Goal: Task Accomplishment & Management: Use online tool/utility

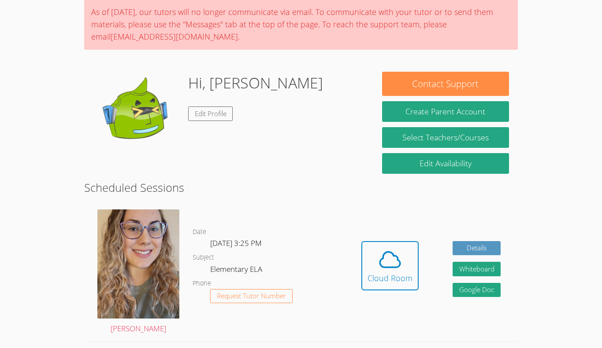
scroll to position [73, 0]
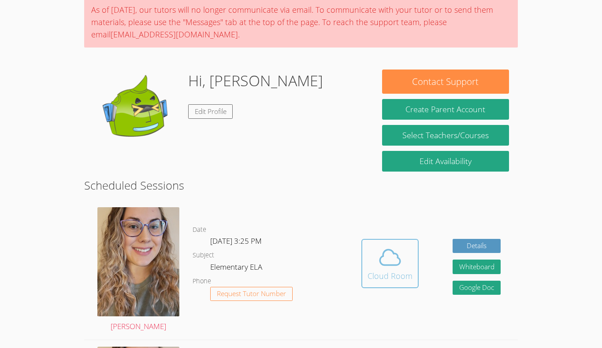
click at [403, 259] on span at bounding box center [389, 257] width 45 height 25
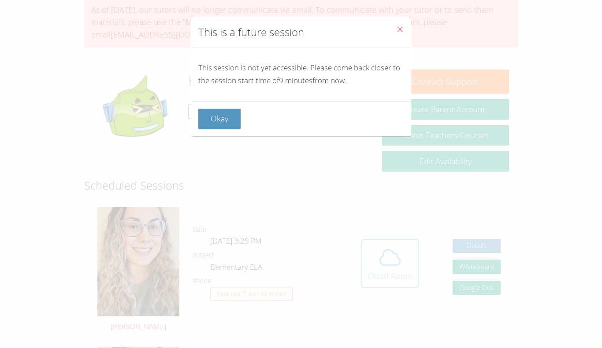
click at [403, 259] on div "This is a future session This session is not yet accessible. Please come back c…" at bounding box center [301, 174] width 602 height 348
click at [397, 26] on icon "Close" at bounding box center [399, 29] width 7 height 7
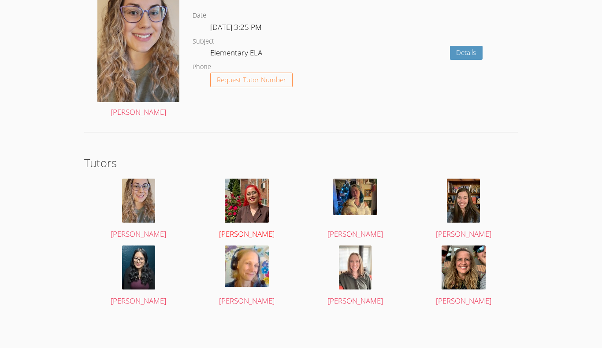
scroll to position [0, 0]
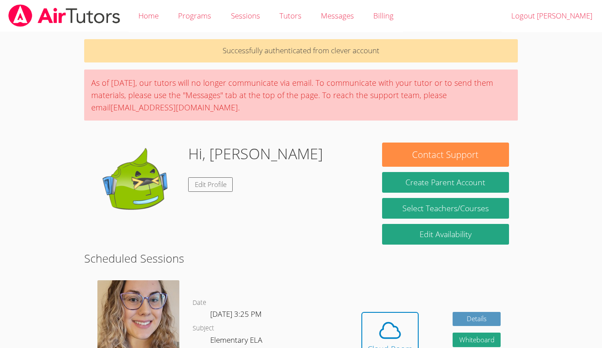
click at [209, 215] on div "Hi, [PERSON_NAME] Edit Profile" at bounding box center [255, 187] width 135 height 88
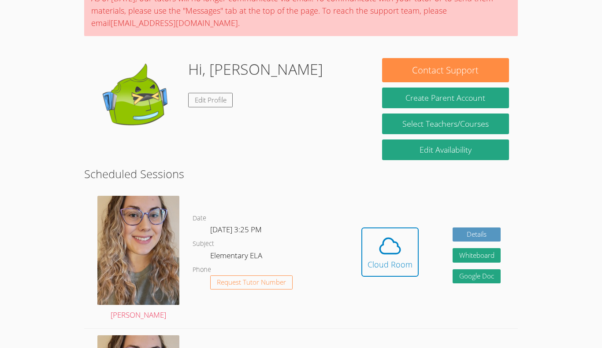
scroll to position [83, 0]
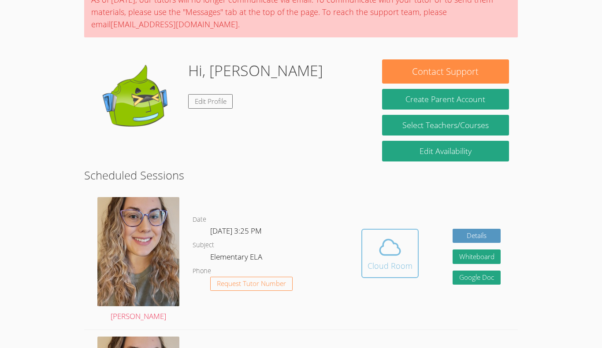
click at [394, 266] on div "Cloud Room" at bounding box center [389, 266] width 45 height 12
click at [402, 261] on div "Cloud Room" at bounding box center [389, 266] width 45 height 12
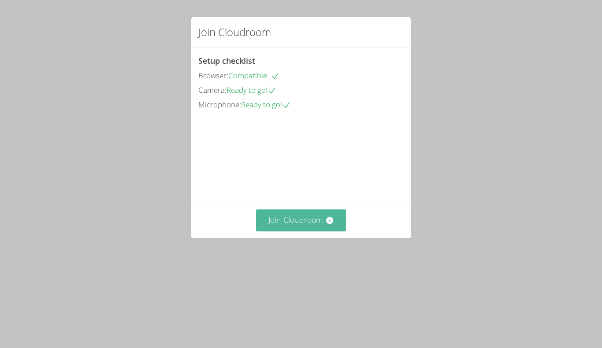
click at [314, 231] on button "Join Cloudroom" at bounding box center [301, 221] width 90 height 22
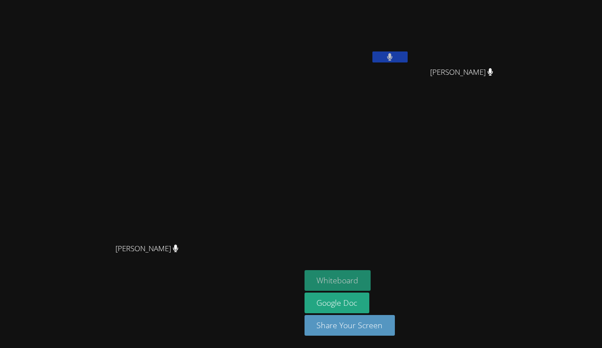
click at [355, 275] on button "Whiteboard" at bounding box center [337, 280] width 67 height 21
click at [408, 52] on button at bounding box center [389, 57] width 35 height 11
click at [408, 54] on button at bounding box center [389, 57] width 35 height 11
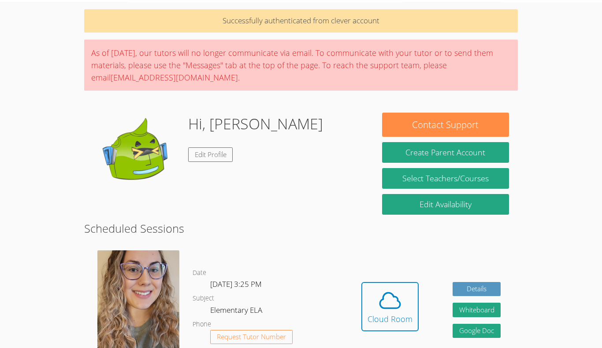
scroll to position [31, 0]
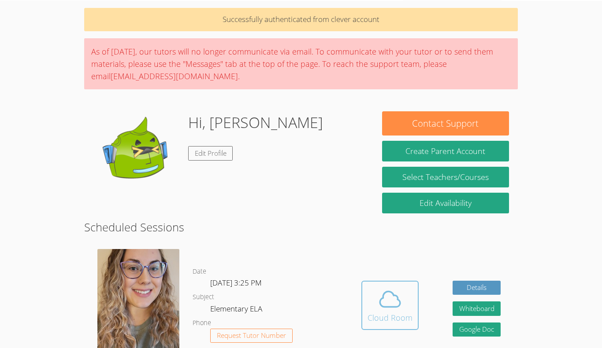
click at [372, 305] on span at bounding box center [389, 299] width 45 height 25
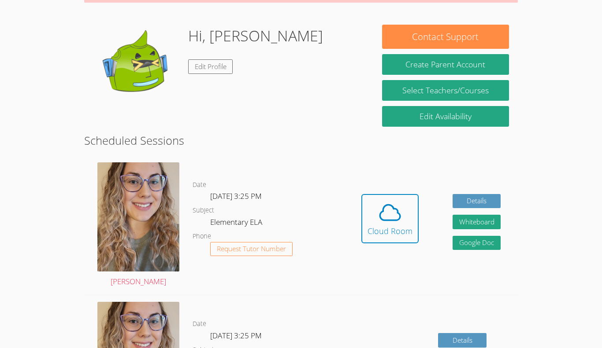
scroll to position [119, 0]
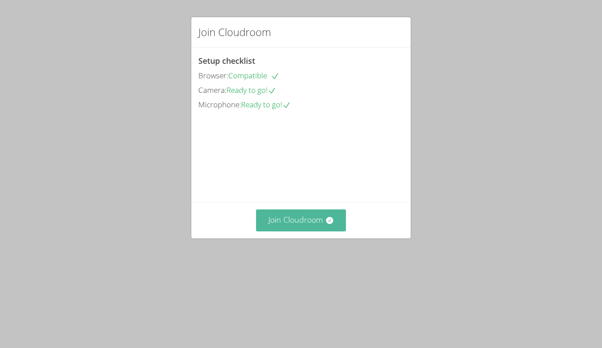
click at [291, 231] on button "Join Cloudroom" at bounding box center [301, 221] width 90 height 22
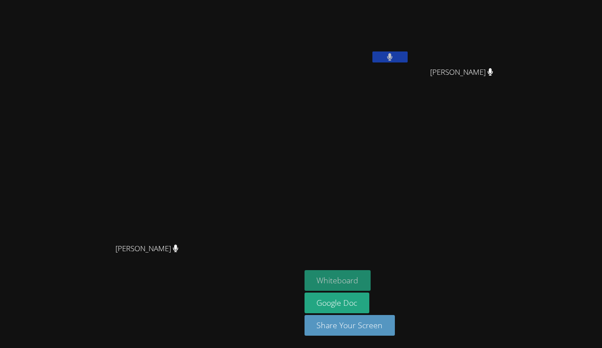
click at [371, 278] on button "Whiteboard" at bounding box center [337, 280] width 67 height 21
click at [371, 285] on button "Whiteboard" at bounding box center [337, 280] width 67 height 21
click at [371, 274] on button "Whiteboard" at bounding box center [337, 280] width 67 height 21
click at [408, 55] on button at bounding box center [389, 57] width 35 height 11
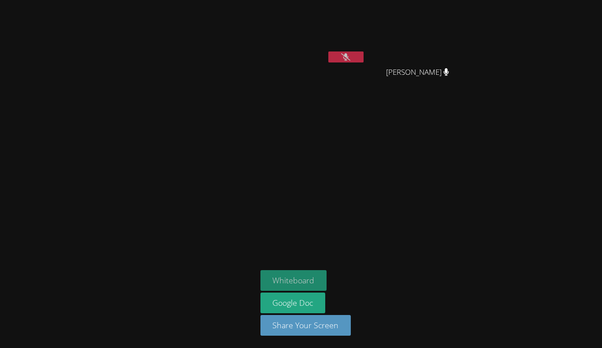
click at [308, 282] on button "Whiteboard" at bounding box center [293, 280] width 67 height 21
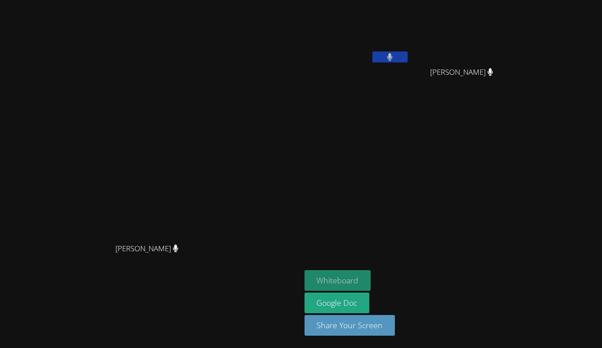
click at [348, 277] on button "Whiteboard" at bounding box center [337, 280] width 67 height 21
click at [371, 283] on button "Whiteboard" at bounding box center [337, 280] width 67 height 21
click at [393, 56] on icon at bounding box center [390, 56] width 6 height 7
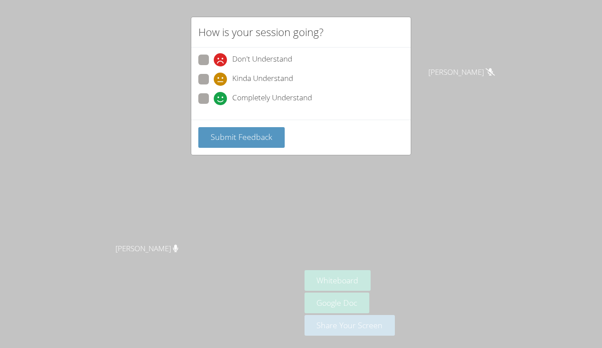
click at [214, 105] on span at bounding box center [214, 105] width 0 height 0
click at [214, 96] on input "Completely Understand" at bounding box center [217, 96] width 7 height 7
radio input "true"
click at [219, 140] on span "Submit Feedback" at bounding box center [242, 137] width 62 height 11
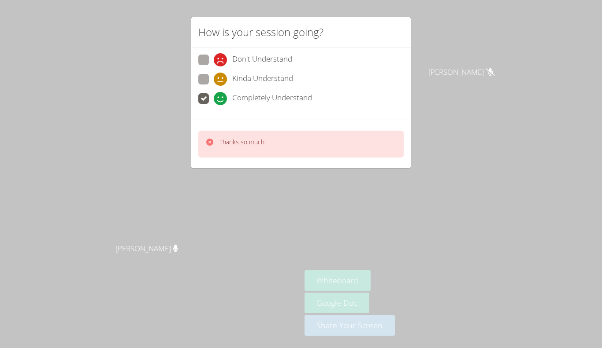
click at [253, 149] on div "Thanks so much!" at bounding box center [242, 144] width 46 height 13
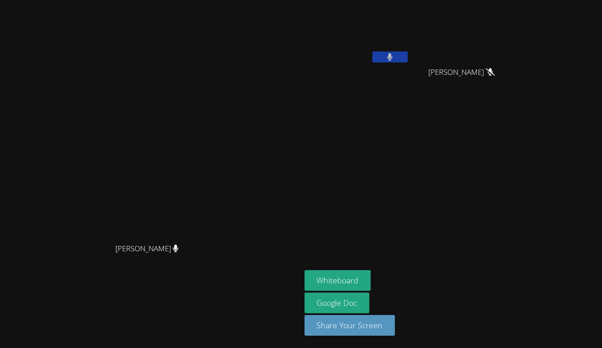
click at [408, 59] on button at bounding box center [389, 57] width 35 height 11
